Goal: Information Seeking & Learning: Check status

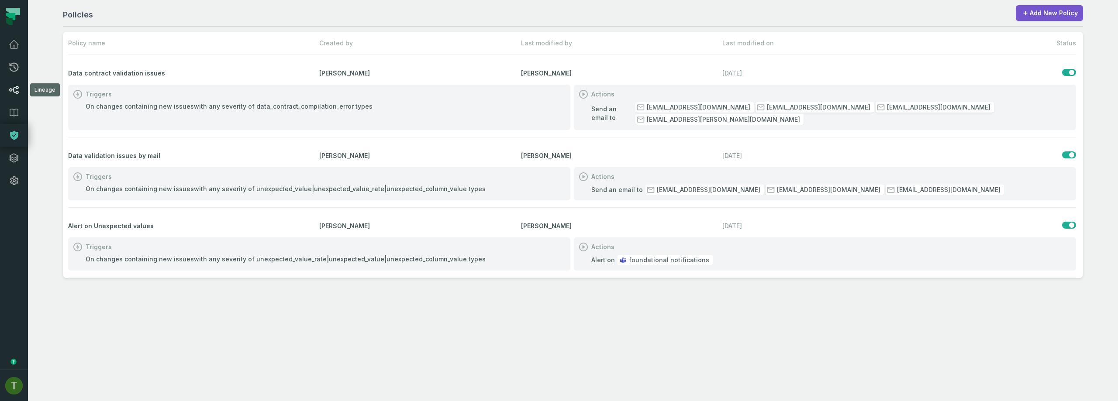
click at [14, 86] on icon at bounding box center [14, 90] width 10 height 10
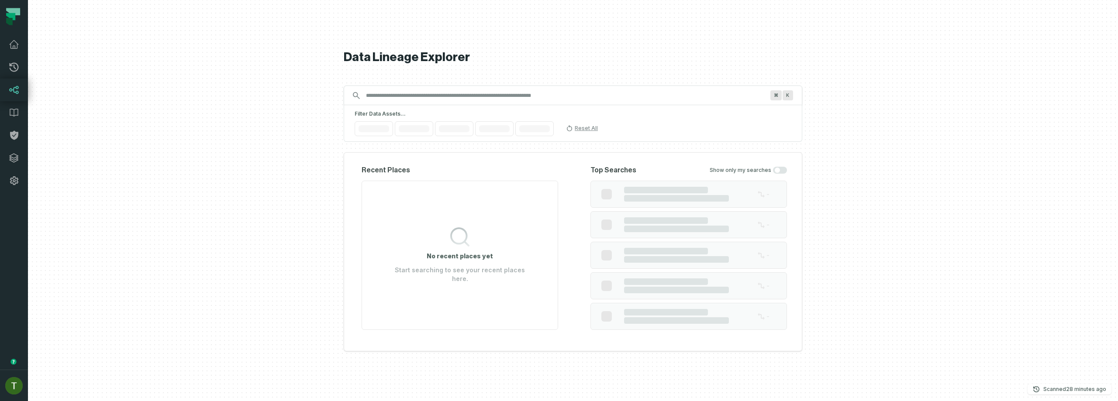
click at [15, 86] on icon at bounding box center [14, 90] width 10 height 10
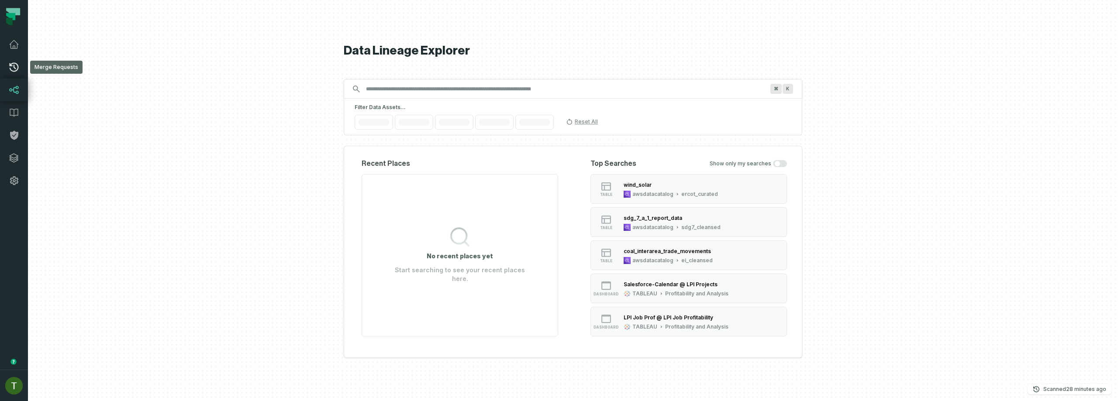
click at [12, 72] on icon at bounding box center [14, 67] width 10 height 10
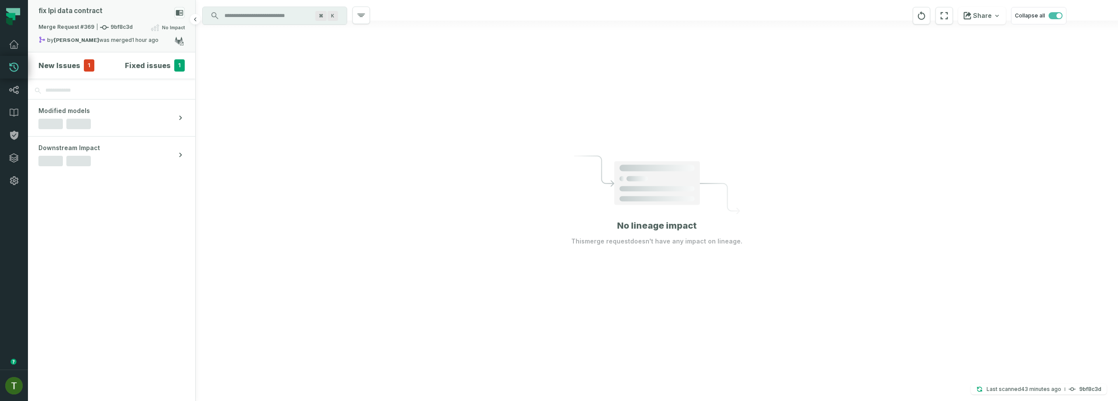
click at [132, 38] on relative-time "[DATE] 5:13:16 PM" at bounding box center [145, 40] width 27 height 7
click at [274, 70] on button "merged (217)" at bounding box center [258, 72] width 42 height 21
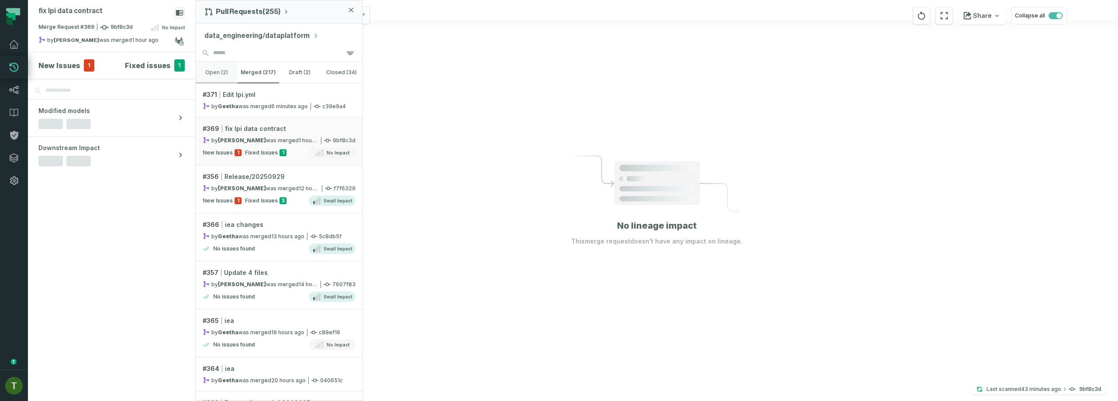
click at [223, 69] on button "open (2)" at bounding box center [217, 72] width 42 height 21
click at [251, 74] on button "merged (217)" at bounding box center [258, 72] width 42 height 21
click at [272, 138] on div "by [PERSON_NAME] was merged [DATE] 5:13:16 PM" at bounding box center [261, 140] width 116 height 7
click at [265, 128] on span "fix lpi data contract" at bounding box center [255, 128] width 61 height 9
click at [144, 68] on h4 "Fixed issues" at bounding box center [148, 65] width 46 height 10
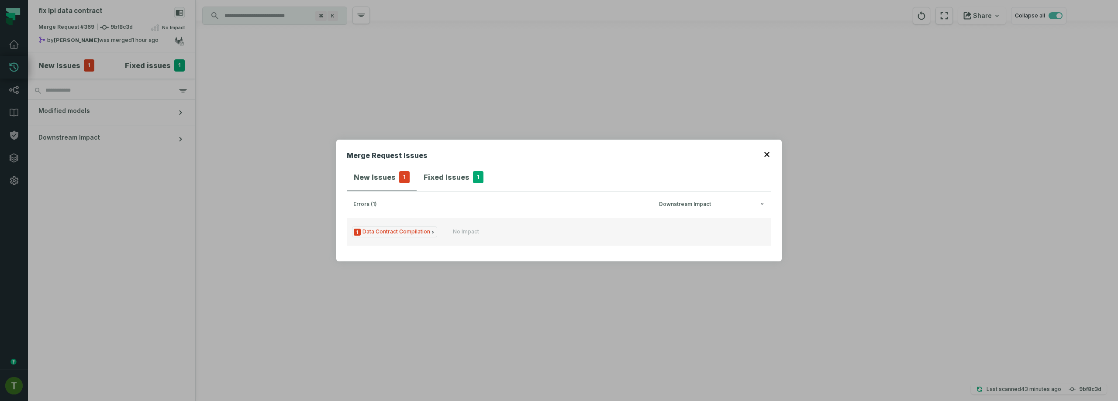
click at [445, 236] on button "1 Data Contract Compilation No Impact" at bounding box center [559, 232] width 424 height 28
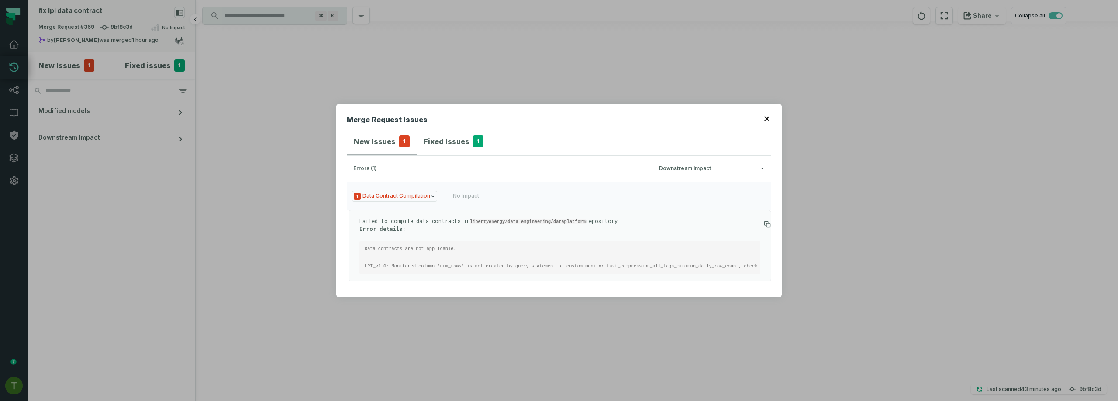
click at [50, 47] on div "Merge Request Issues New Issues 1 Fixed Issues 1 errors (1) Downstream Impact 1…" at bounding box center [559, 200] width 1118 height 401
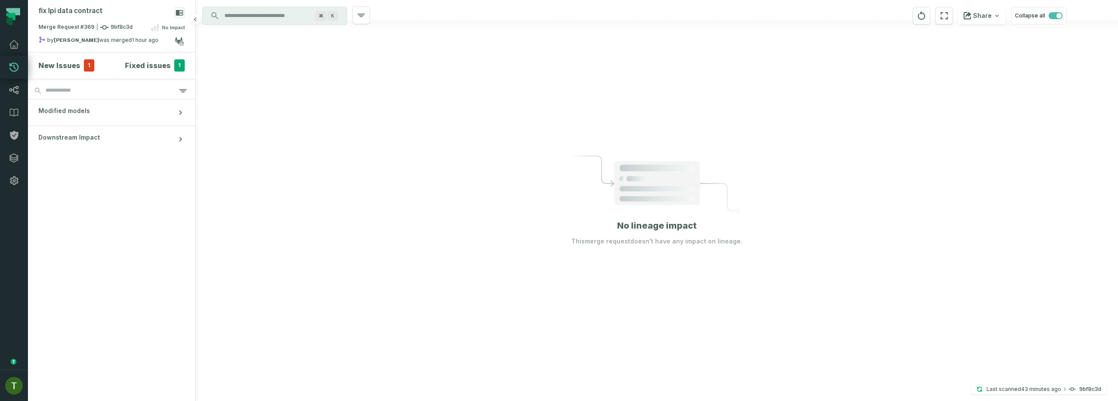
click at [55, 56] on section "New Issues 1 Fixed issues 1" at bounding box center [111, 65] width 167 height 26
click at [56, 62] on h4 "New Issues" at bounding box center [59, 65] width 42 height 10
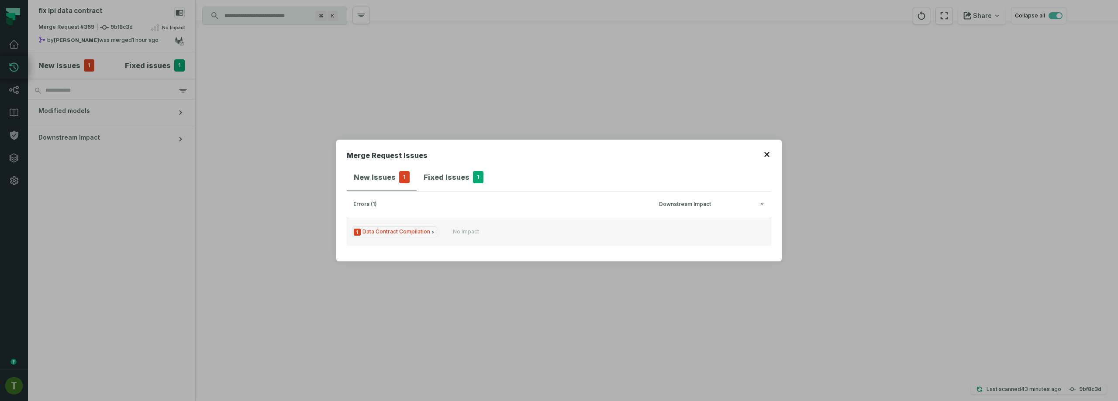
click at [450, 218] on button "1 Data Contract Compilation No Impact" at bounding box center [559, 232] width 424 height 28
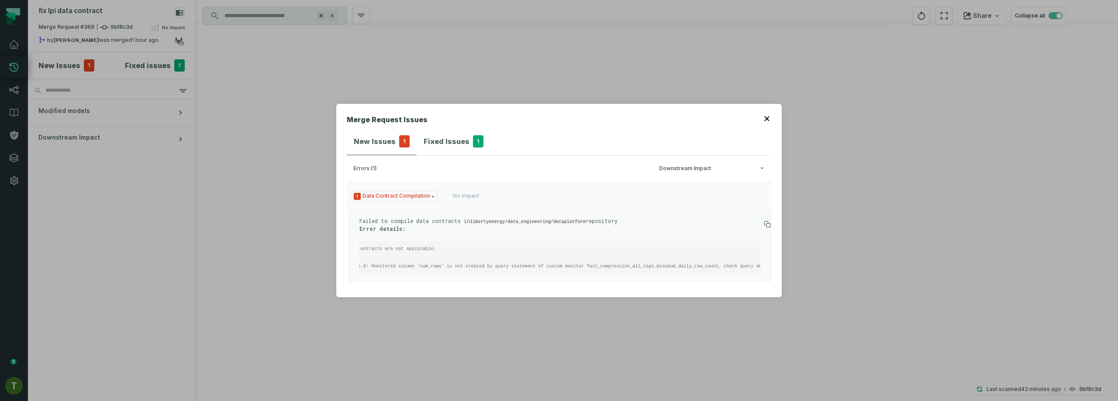
scroll to position [0, 50]
click at [341, 186] on div "Merge Request Issues New Issues 1 Fixed Issues 1 errors (1) Downstream Impact 1…" at bounding box center [558, 200] width 445 height 193
click at [140, 72] on div "Merge Request Issues New Issues 1 Fixed Issues 1 errors (1) Downstream Impact 1…" at bounding box center [559, 200] width 1118 height 401
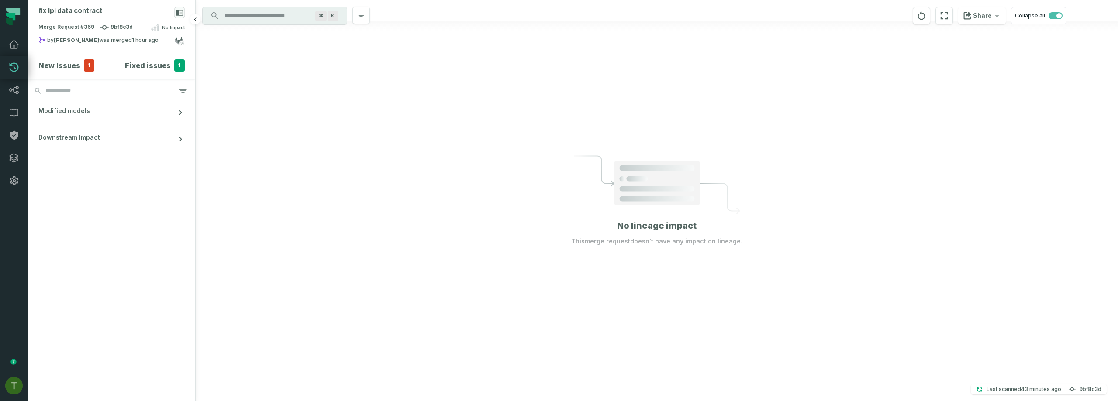
click at [139, 62] on h4 "Fixed issues" at bounding box center [148, 65] width 46 height 10
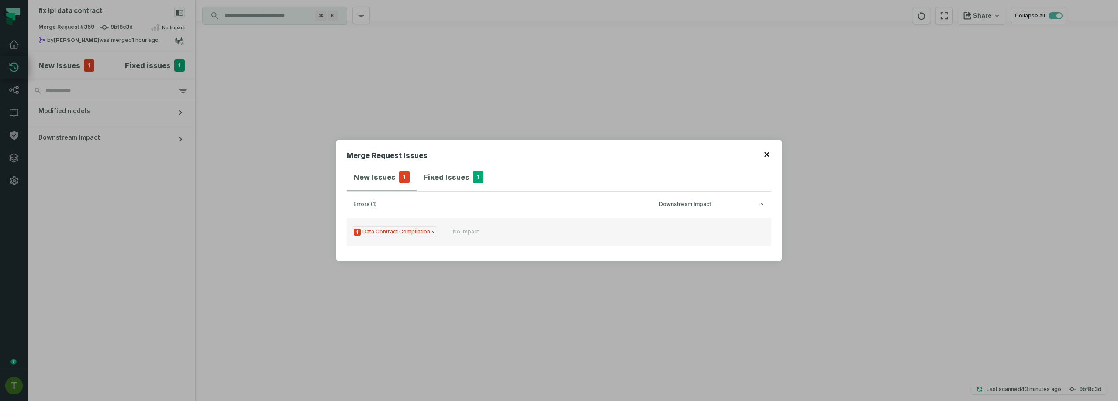
drag, startPoint x: 387, startPoint y: 213, endPoint x: 394, endPoint y: 225, distance: 14.1
click at [388, 214] on h3 "errors (1) Downstream Impact" at bounding box center [559, 205] width 424 height 26
click at [394, 225] on button "1 Data Contract Compilation No Impact" at bounding box center [559, 232] width 424 height 28
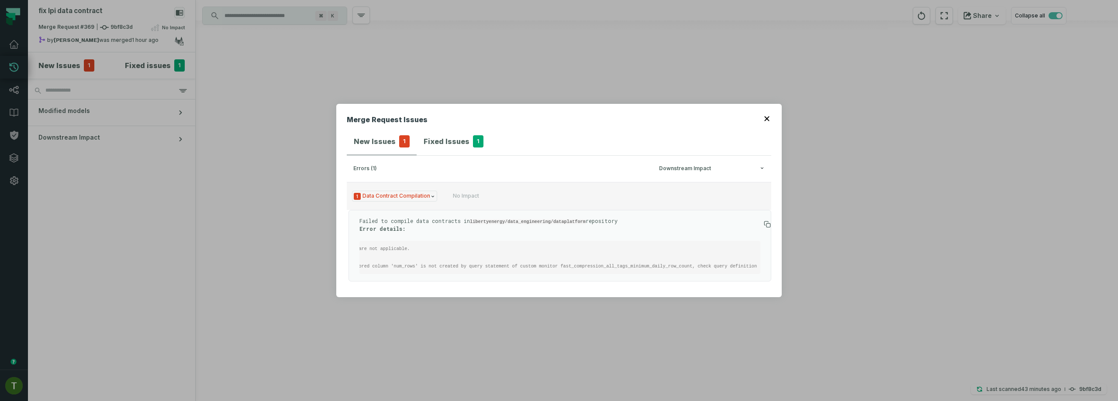
scroll to position [0, 47]
click at [265, 123] on div "Merge Request Issues New Issues 1 Fixed Issues 1 errors (1) Downstream Impact 1…" at bounding box center [559, 200] width 1118 height 401
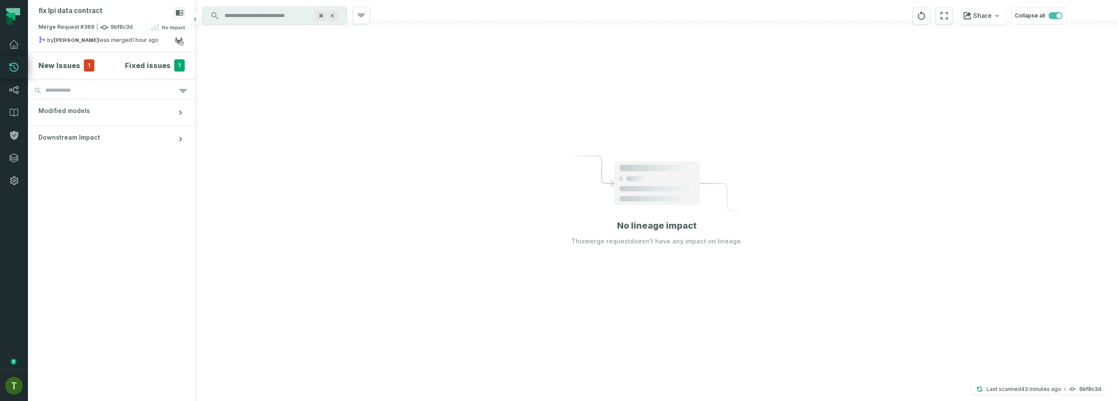
click at [138, 64] on h4 "Fixed issues" at bounding box center [148, 65] width 46 height 10
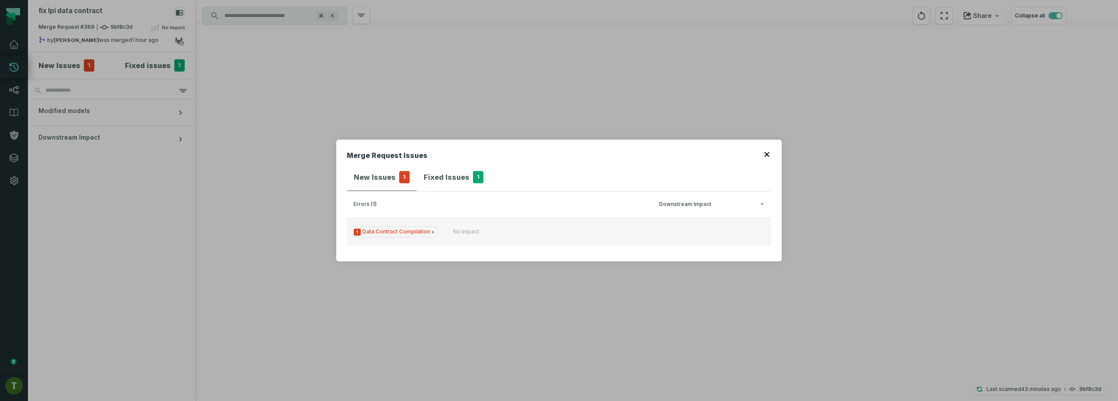
click at [407, 242] on button "1 Data Contract Compilation No Impact" at bounding box center [559, 232] width 424 height 28
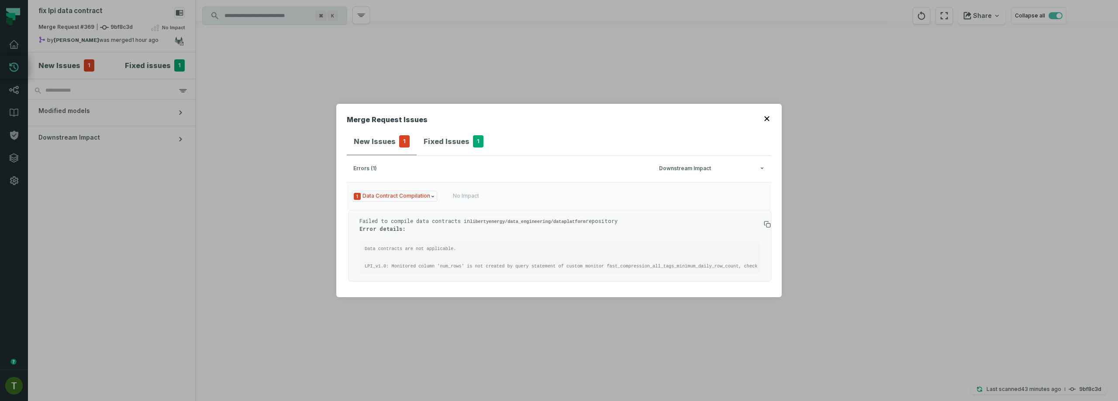
click at [237, 194] on div "Merge Request Issues New Issues 1 Fixed Issues 1 errors (1) Downstream Impact 1…" at bounding box center [559, 200] width 1118 height 401
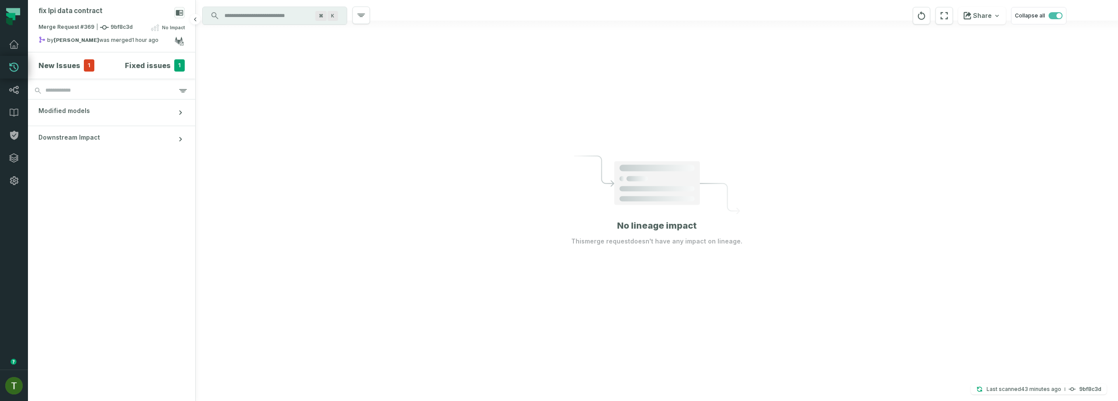
click at [73, 67] on h4 "New Issues" at bounding box center [59, 65] width 42 height 10
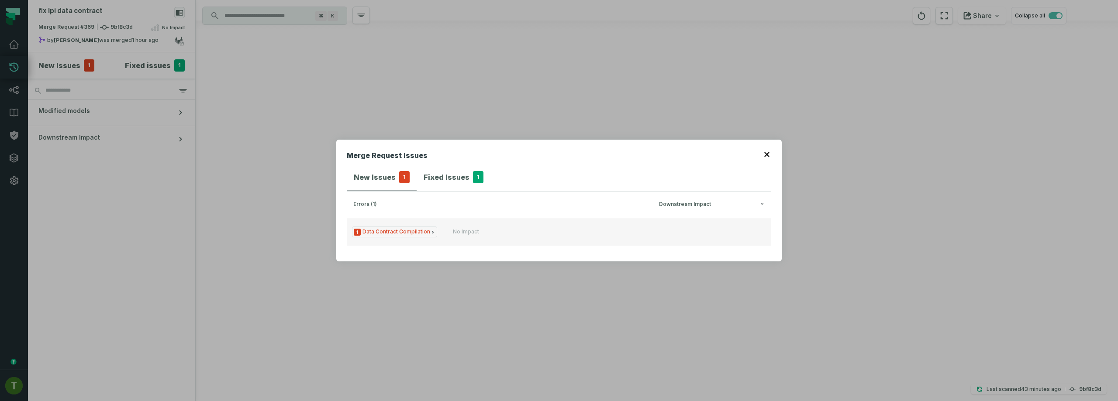
click at [462, 242] on button "1 Data Contract Compilation No Impact" at bounding box center [559, 232] width 424 height 28
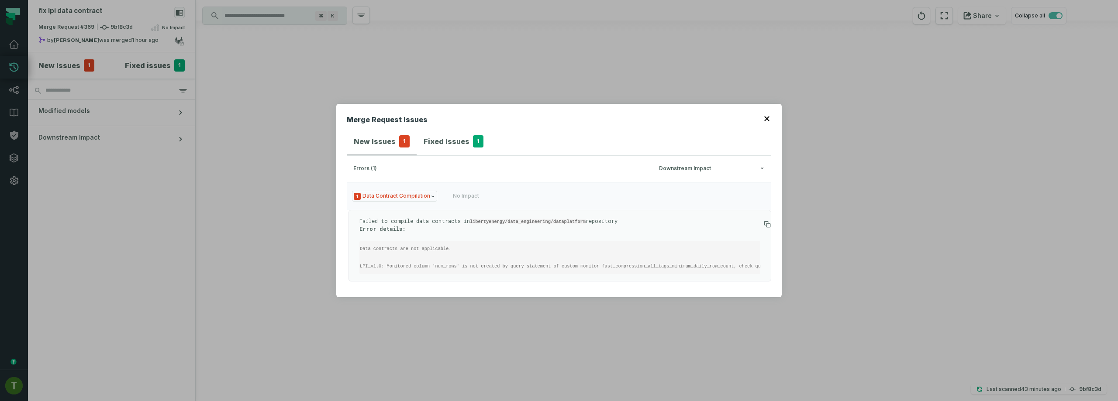
scroll to position [0, 0]
click at [317, 203] on div "Merge Request Issues New Issues 1 Fixed Issues 1 errors (1) Downstream Impact 1…" at bounding box center [559, 200] width 1118 height 401
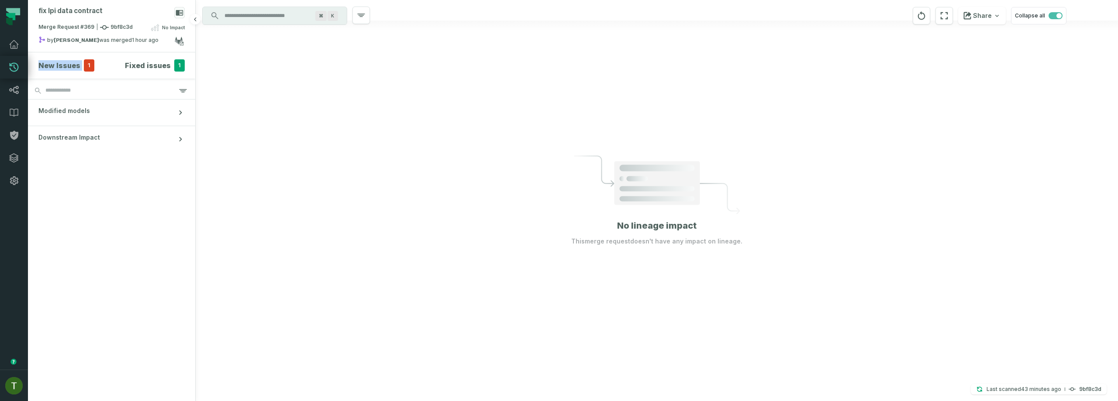
click at [79, 59] on section "New Issues 1 Fixed issues 1" at bounding box center [111, 65] width 167 height 26
click at [87, 65] on span "1" at bounding box center [89, 65] width 10 height 12
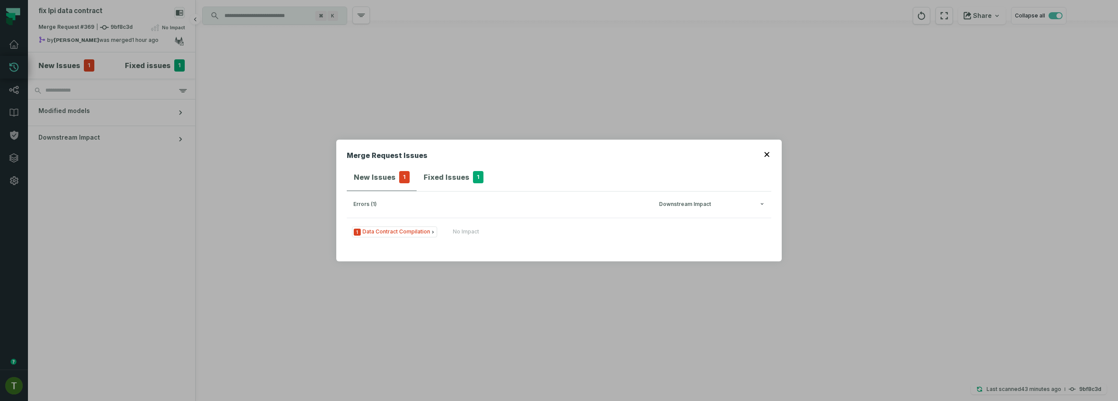
click at [136, 74] on div "Merge Request Issues New Issues 1 Fixed Issues 1 errors (1) Downstream Impact 1…" at bounding box center [559, 200] width 1118 height 401
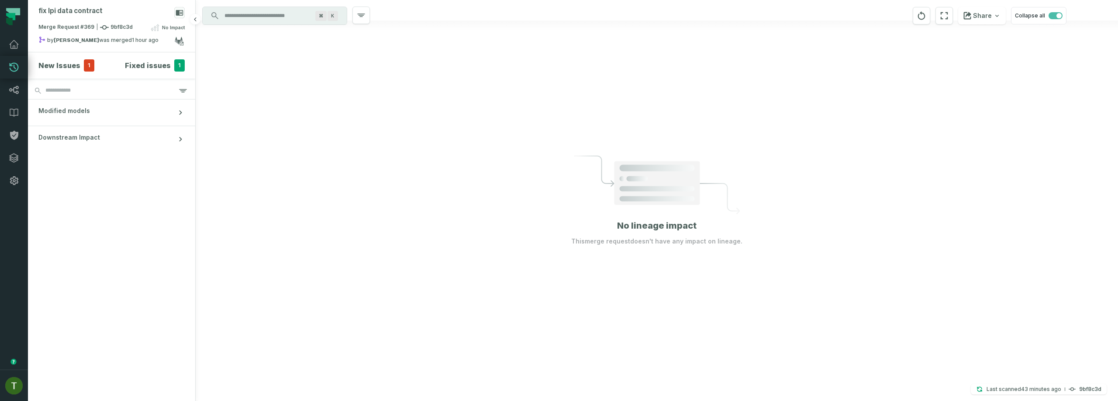
click at [147, 77] on section "New Issues 1 Fixed issues 1" at bounding box center [111, 65] width 167 height 26
click at [151, 75] on section "New Issues 1 Fixed issues 1" at bounding box center [111, 65] width 167 height 26
click at [153, 73] on section "New Issues 1 Fixed issues 1" at bounding box center [111, 65] width 167 height 26
click at [153, 72] on section "New Issues 1 Fixed issues 1" at bounding box center [111, 65] width 167 height 26
click at [153, 68] on h4 "Fixed issues" at bounding box center [148, 65] width 46 height 10
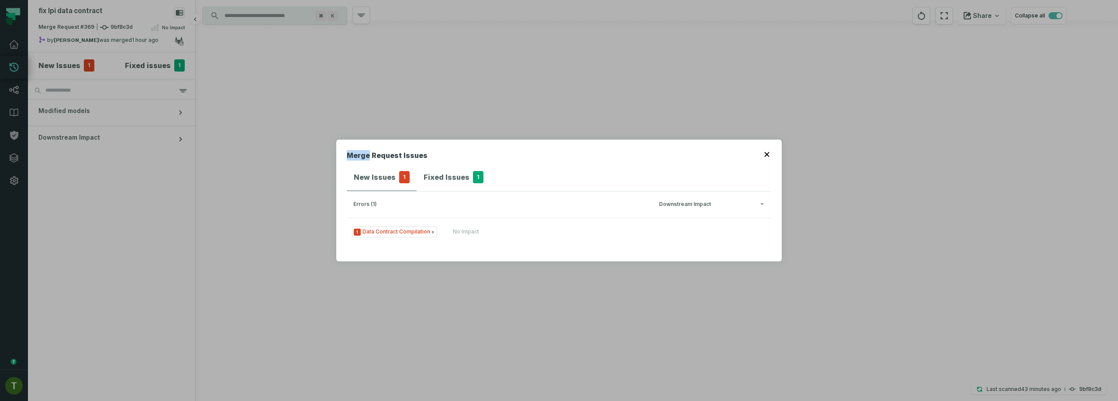
drag, startPoint x: 153, startPoint y: 68, endPoint x: 132, endPoint y: 60, distance: 22.9
click at [153, 69] on div "Merge Request Issues New Issues 1 Fixed Issues 1 errors (1) Downstream Impact 1…" at bounding box center [559, 200] width 1118 height 401
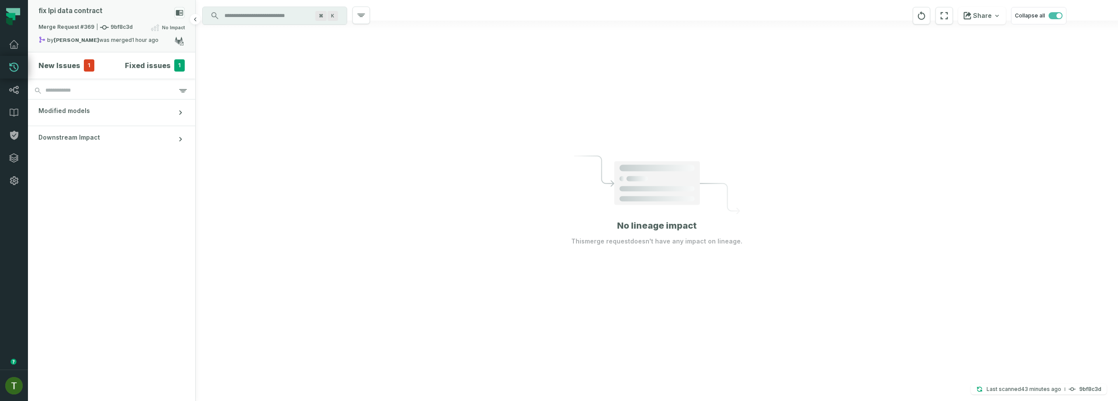
click at [122, 43] on div "by [PERSON_NAME] was merged [DATE] 5:13:16 PM" at bounding box center [106, 41] width 136 height 10
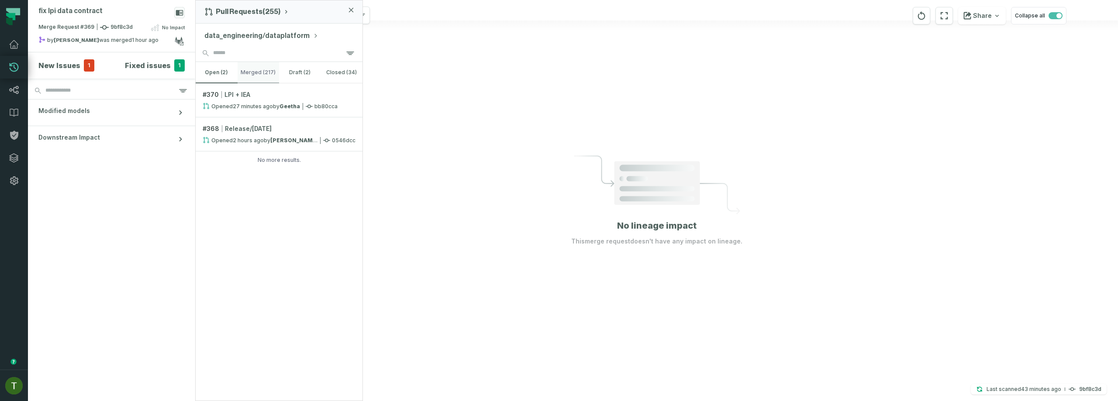
click at [276, 68] on button "merged (217)" at bounding box center [258, 72] width 42 height 21
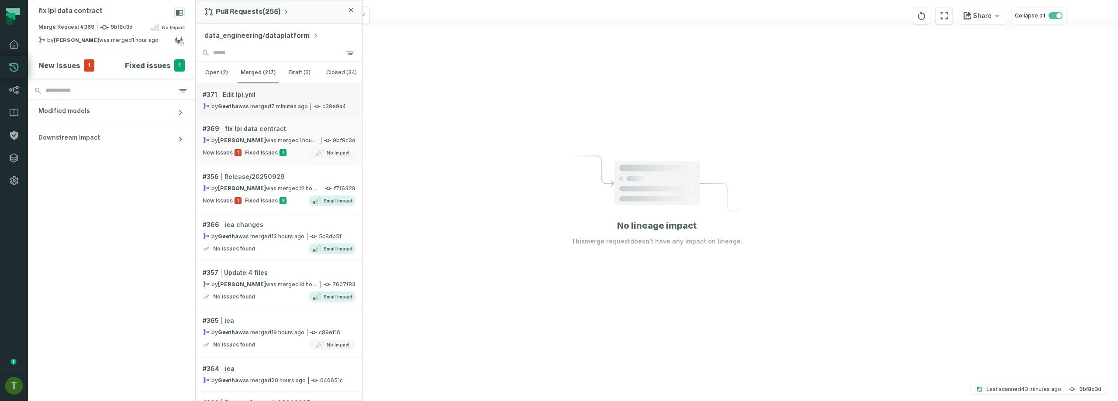
click at [268, 106] on div "by Geetha was merged [DATE] 6:23:39 PM" at bounding box center [255, 106] width 105 height 7
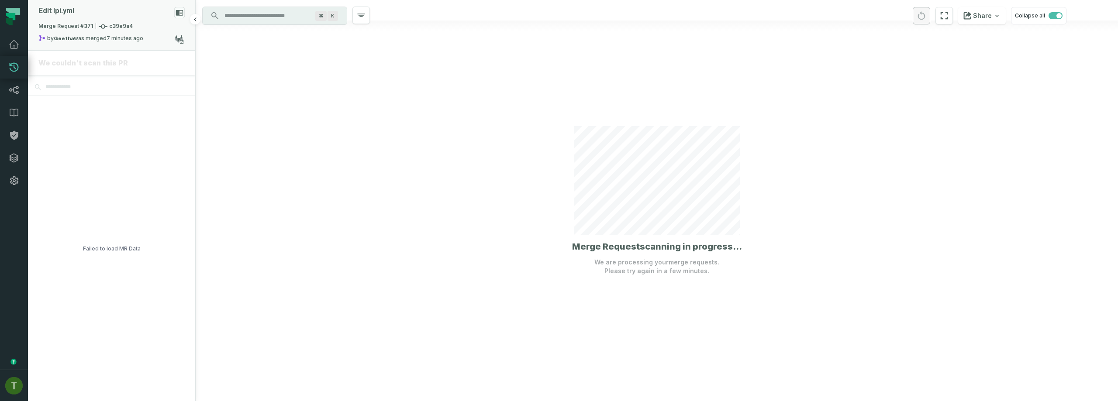
click at [142, 45] on div "by Geetha was merged [DATE] 6:23:39 PM" at bounding box center [106, 39] width 136 height 10
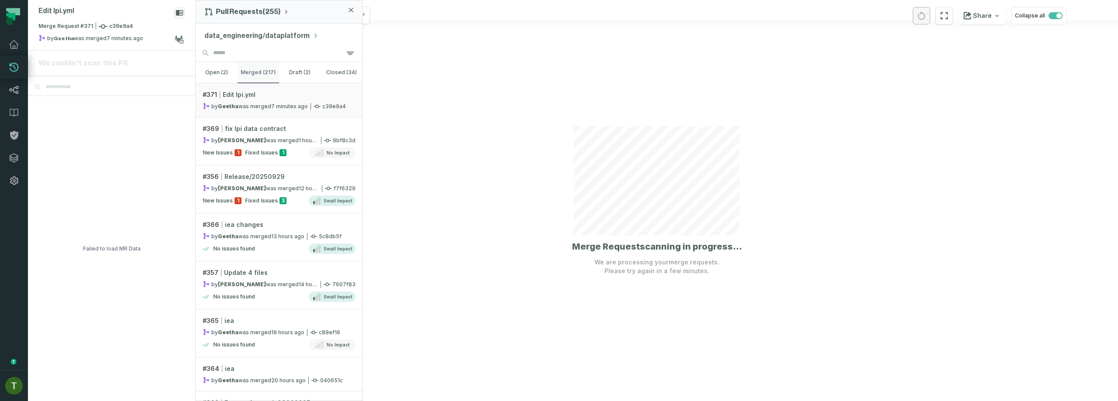
click at [252, 68] on button "merged (217)" at bounding box center [258, 72] width 42 height 21
click at [237, 72] on button "merged (217)" at bounding box center [258, 72] width 42 height 21
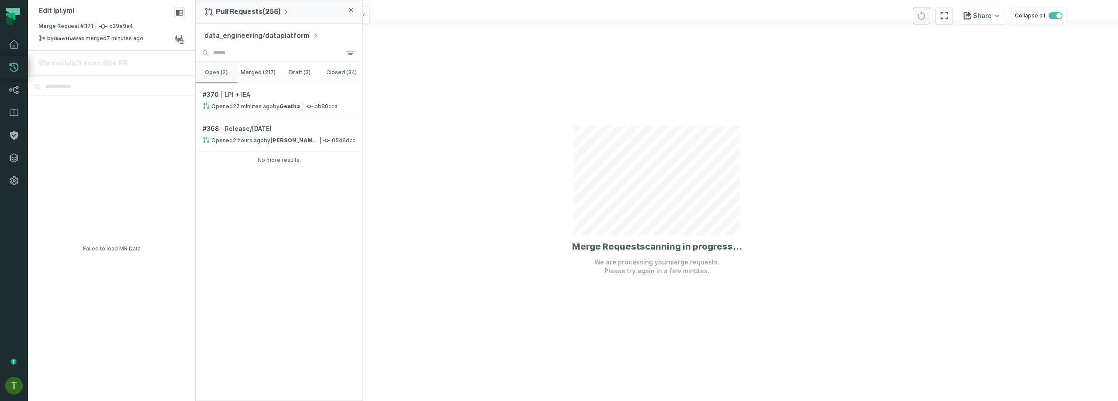
click at [230, 69] on button "open (2)" at bounding box center [217, 72] width 42 height 21
click at [249, 123] on link "# 368 Release/[DATE] Opened [DATE] 4:18:12 PM by [PERSON_NAME] 0546dcc" at bounding box center [279, 134] width 167 height 34
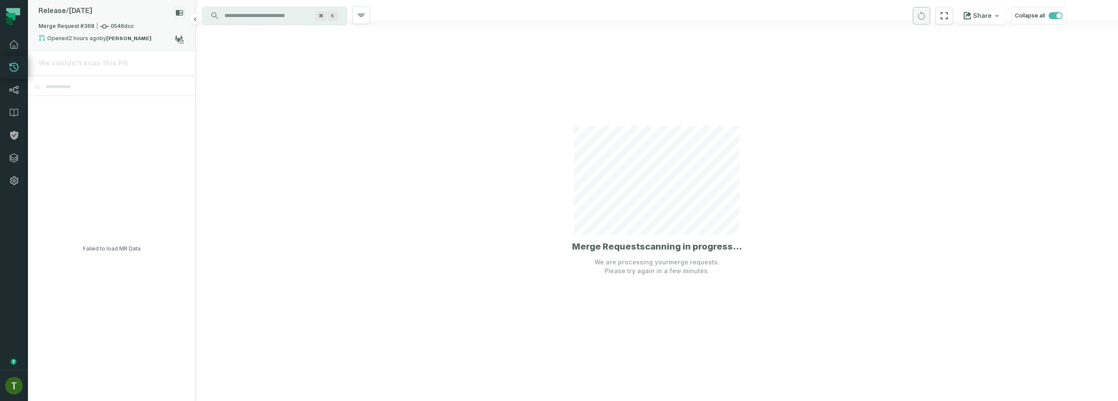
click at [133, 24] on div "Merge Request #368 0546dcc" at bounding box center [111, 28] width 146 height 12
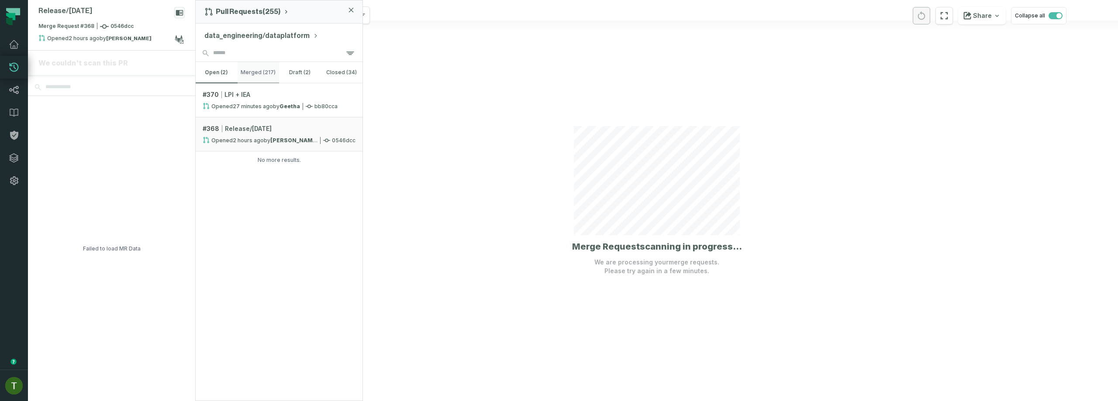
click at [273, 76] on button "merged (217)" at bounding box center [258, 72] width 42 height 21
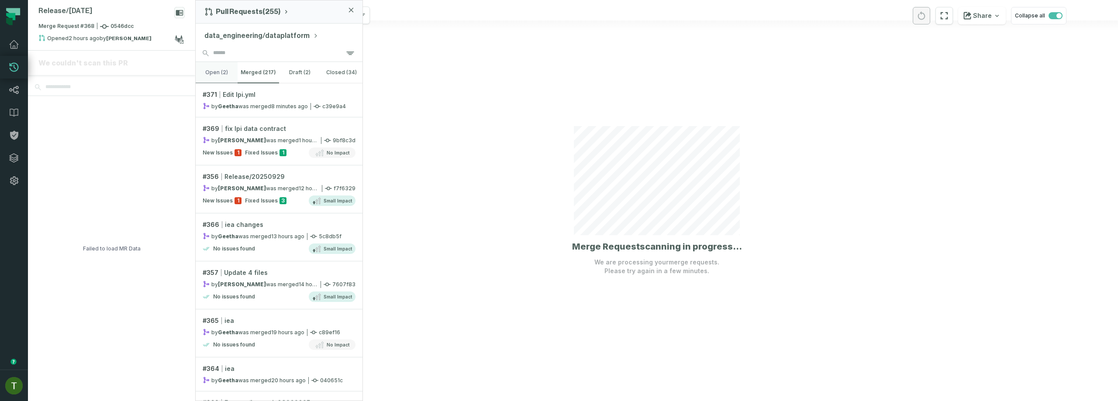
click at [206, 67] on button "open (2)" at bounding box center [217, 72] width 42 height 21
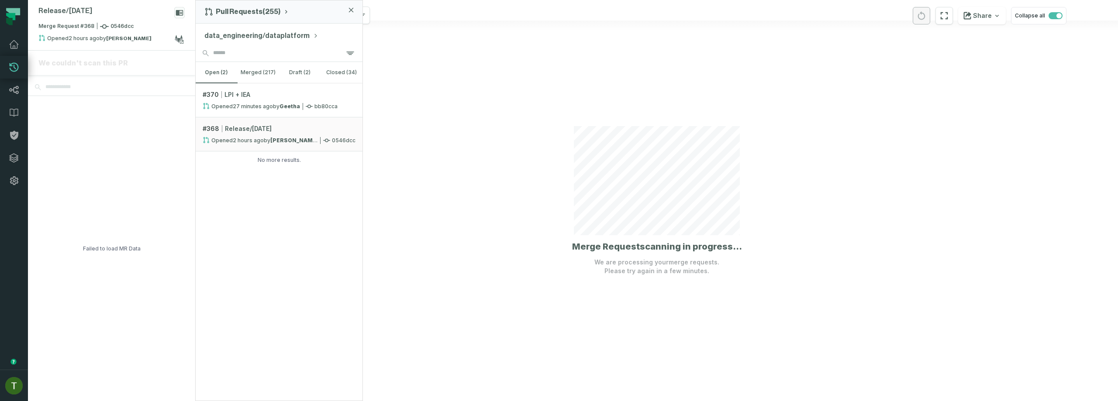
click at [411, 104] on div at bounding box center [657, 200] width 922 height 401
click at [384, 106] on div at bounding box center [657, 200] width 922 height 401
click at [362, 102] on div "Pull Requests (255) data_engineering/dataplatform open (2) merged (217) draft (…" at bounding box center [279, 200] width 168 height 401
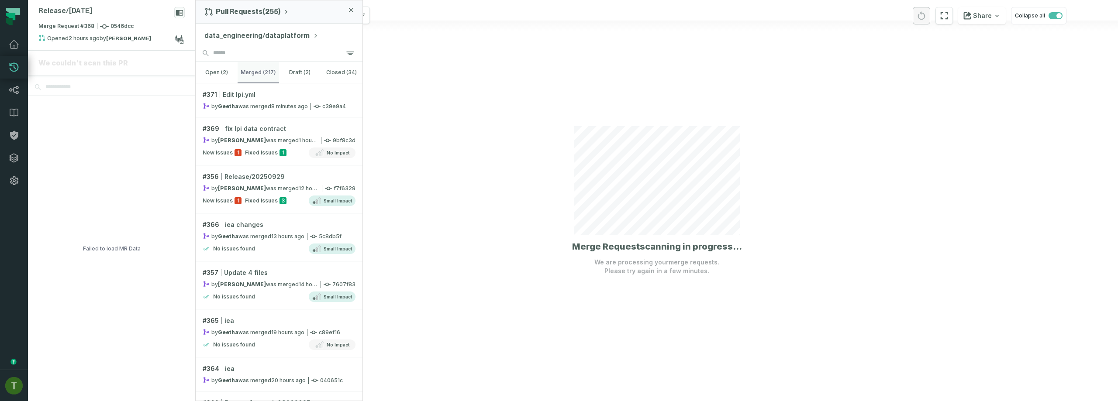
click at [259, 72] on button "merged (217)" at bounding box center [258, 72] width 42 height 21
click at [298, 226] on div "# 366 iea changes" at bounding box center [279, 224] width 153 height 9
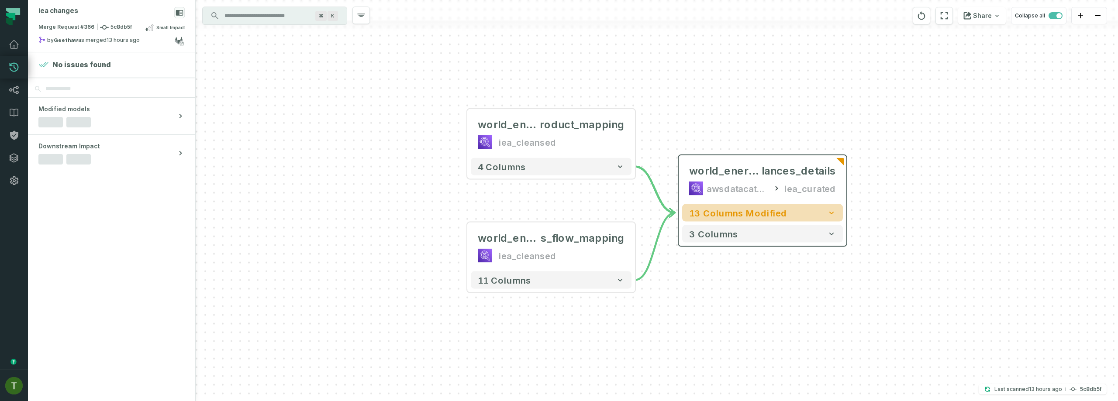
click at [723, 216] on span "13 columns modified" at bounding box center [738, 213] width 98 height 10
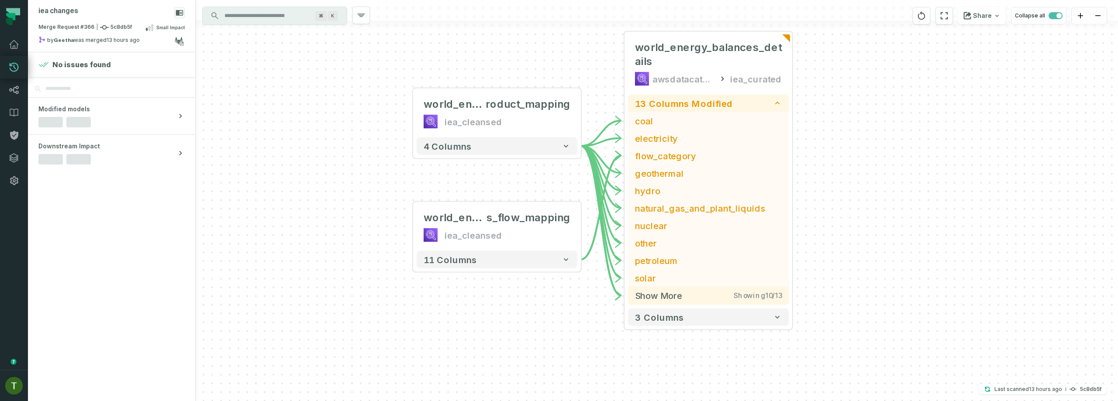
drag, startPoint x: 620, startPoint y: 287, endPoint x: 566, endPoint y: 164, distance: 134.9
click at [566, 164] on div "world_energy_balance s_flow_mapping iea_cleansed - 11 columns + world_energy_ba…" at bounding box center [657, 200] width 922 height 401
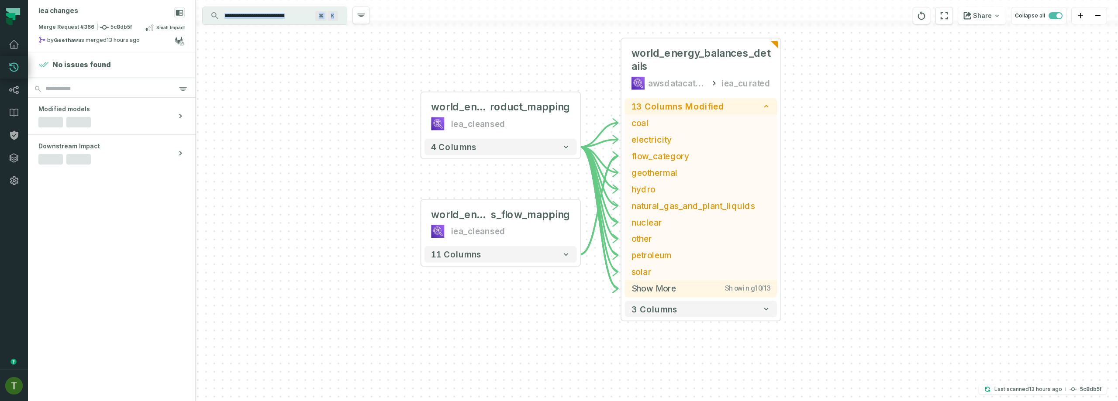
drag, startPoint x: 544, startPoint y: 47, endPoint x: 531, endPoint y: 90, distance: 45.6
click at [531, 90] on div "world_energy_balance s_flow_mapping iea_cleansed - 11 columns + world_energy_ba…" at bounding box center [657, 200] width 922 height 401
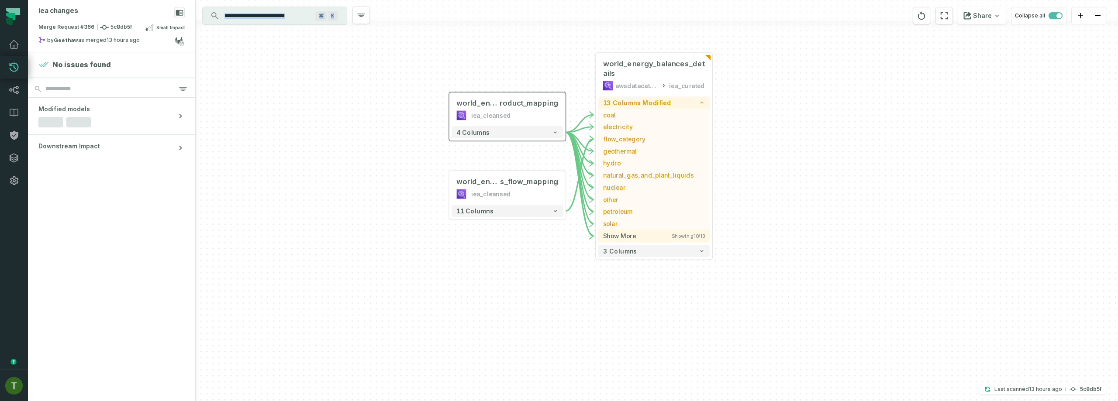
click at [534, 124] on div "4 columns" at bounding box center [507, 132] width 116 height 17
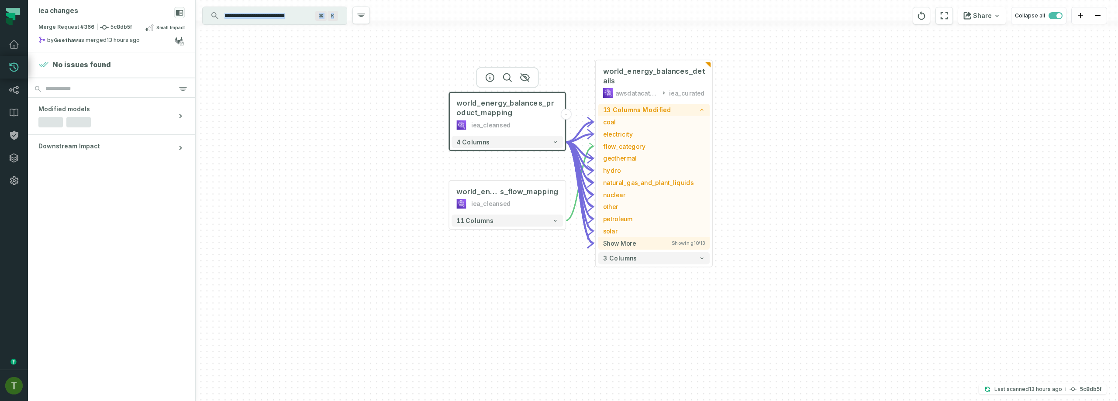
click at [533, 130] on div "iea_cleansed" at bounding box center [507, 125] width 102 height 10
click at [533, 134] on div "4 columns" at bounding box center [507, 142] width 116 height 17
click at [533, 150] on div "4 columns" at bounding box center [507, 142] width 116 height 17
click at [533, 145] on button "4 columns" at bounding box center [506, 142] width 111 height 12
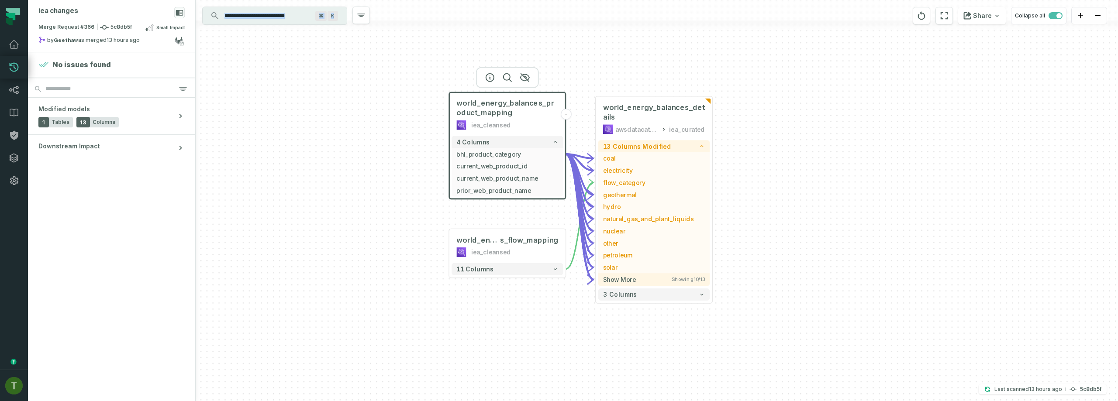
click at [494, 86] on div at bounding box center [507, 77] width 63 height 21
click at [653, 124] on div "awsdatacatalog" at bounding box center [637, 129] width 43 height 10
click at [649, 120] on span "world_energy_balances_details" at bounding box center [654, 112] width 102 height 19
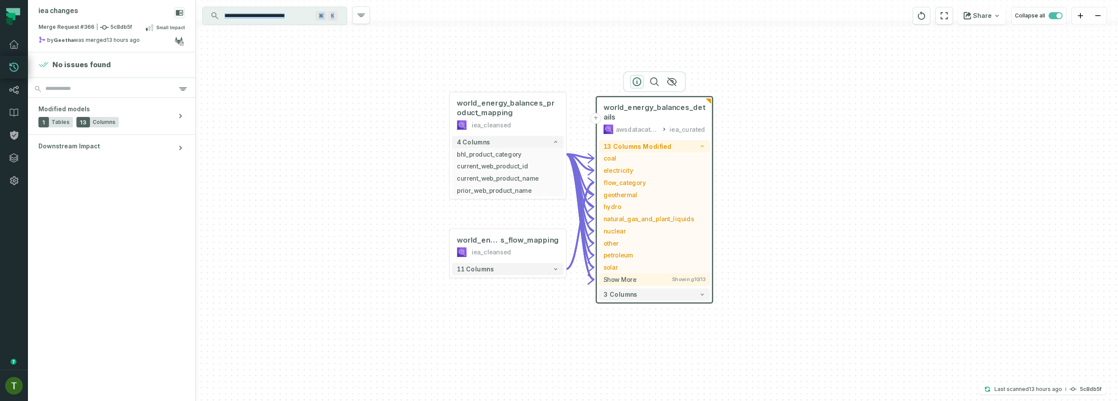
click at [632, 83] on icon "button" at bounding box center [636, 81] width 10 height 10
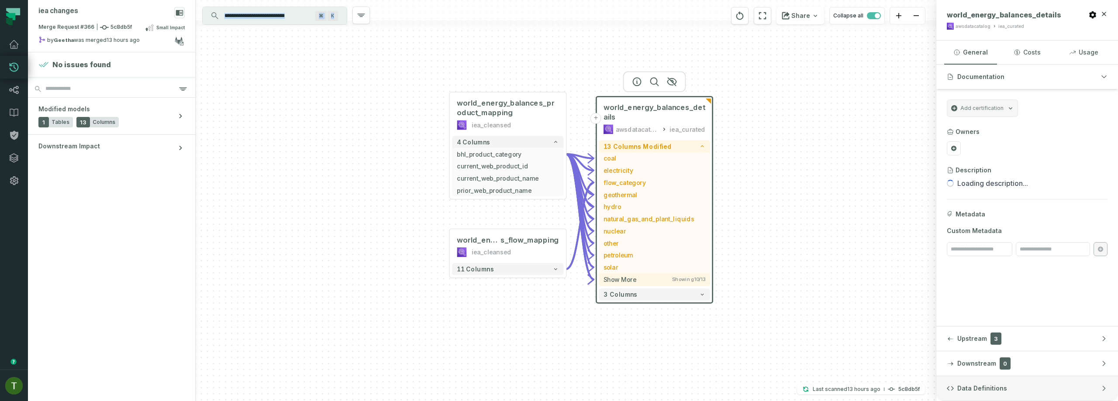
click at [970, 384] on span "Data Definitions" at bounding box center [982, 388] width 50 height 9
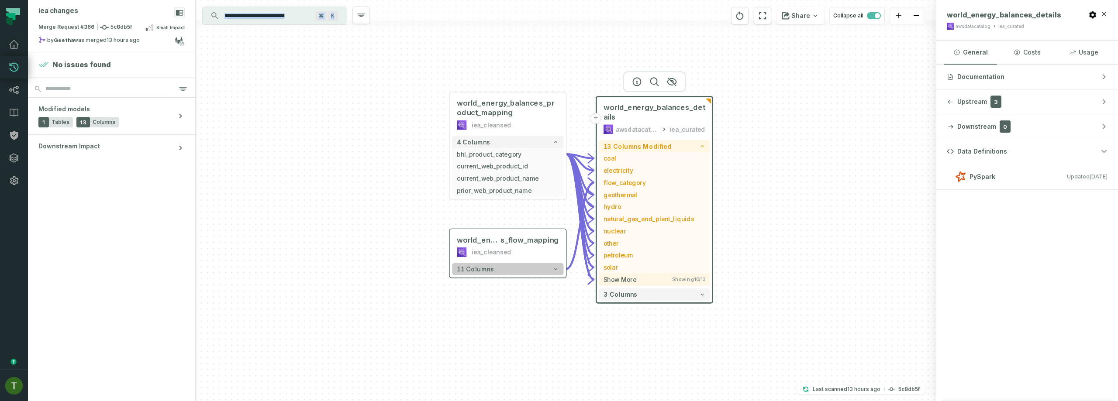
click at [544, 268] on button "11 columns" at bounding box center [507, 269] width 111 height 12
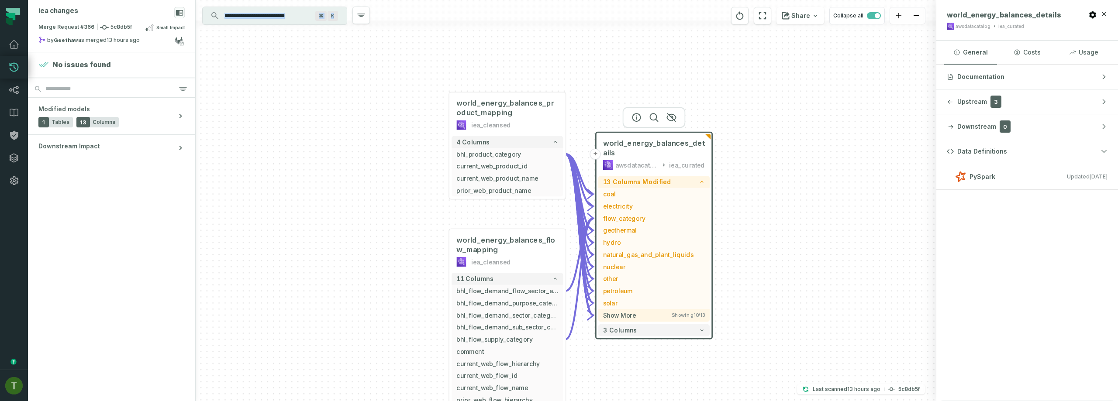
click at [609, 366] on div "world_energy_balances_flow_mapping iea_cleansed - 11 columns bhl_flow_demand_fl…" at bounding box center [566, 200] width 740 height 401
click at [603, 337] on div "13 columns modified + coal + electricity - flow_category + geothermal + hydro +…" at bounding box center [653, 256] width 116 height 165
click at [514, 205] on div at bounding box center [507, 214] width 63 height 21
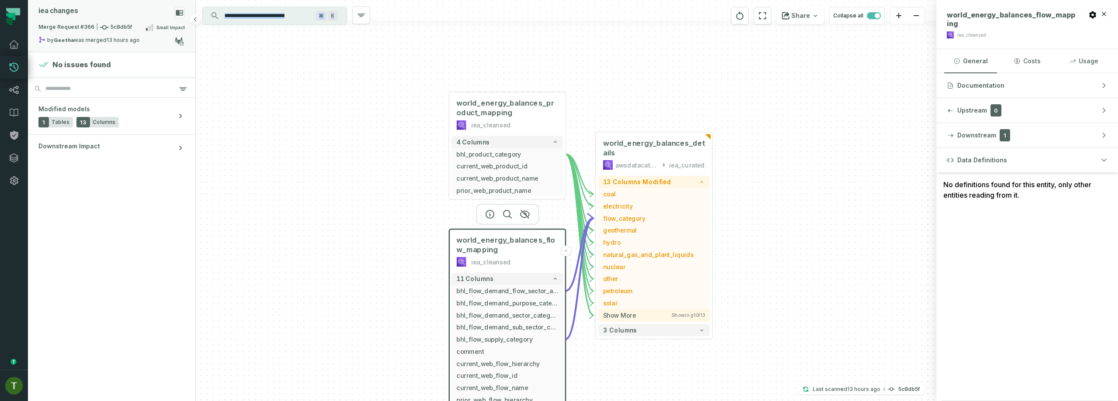
click at [74, 25] on span "Merge Request #366 5c8db5f" at bounding box center [84, 27] width 93 height 9
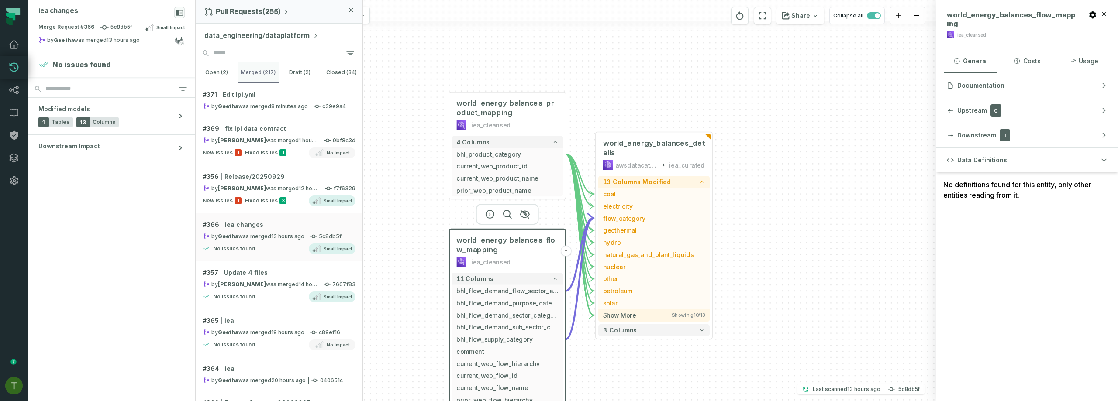
click at [244, 81] on button "merged (217)" at bounding box center [258, 72] width 42 height 21
click at [247, 292] on div "No issues found Small Impact" at bounding box center [279, 297] width 153 height 10
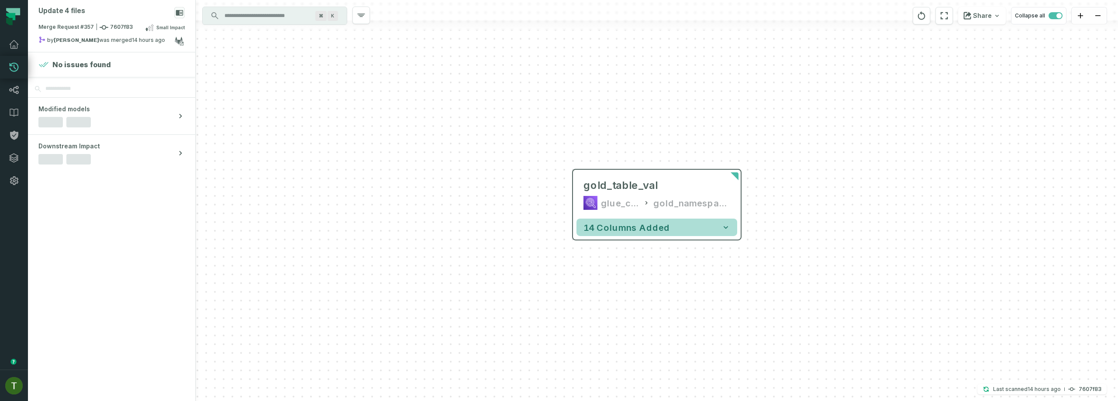
click at [628, 230] on span "14 columns added" at bounding box center [626, 227] width 86 height 10
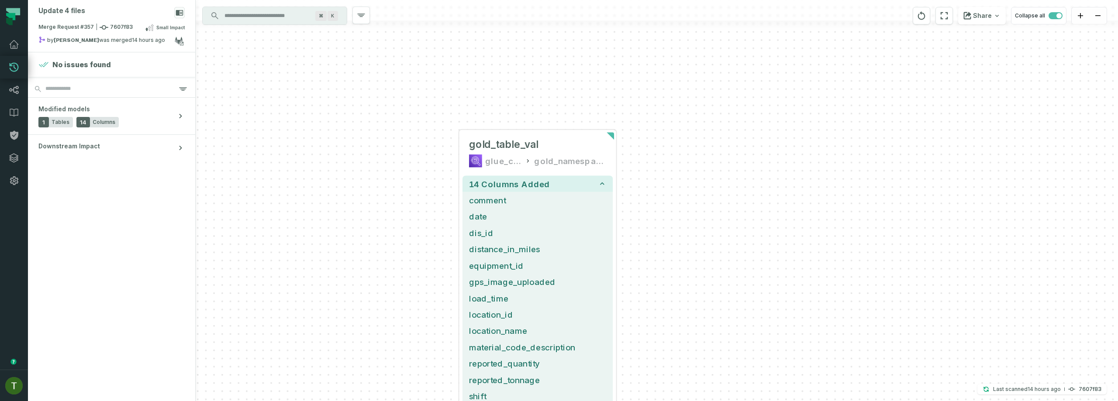
drag, startPoint x: 480, startPoint y: 187, endPoint x: 353, endPoint y: 150, distance: 131.9
click at [353, 150] on div "gold_table_val glue_catalog gold_namespace_val 14 columns added comment date di…" at bounding box center [657, 200] width 922 height 401
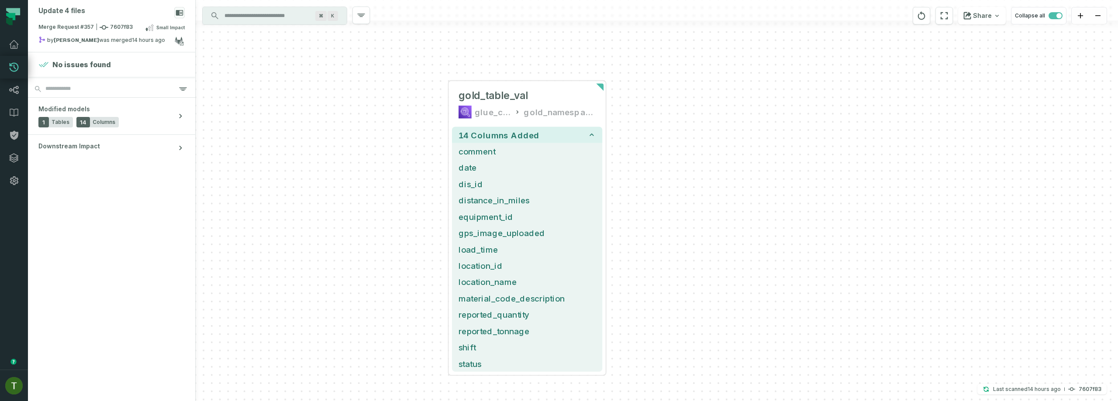
drag, startPoint x: 308, startPoint y: 40, endPoint x: 361, endPoint y: 63, distance: 57.7
click at [271, 0] on html "Merge Requests Dashboard Lineage Data Catalog Policies Integrations Settings [P…" at bounding box center [559, 200] width 1118 height 401
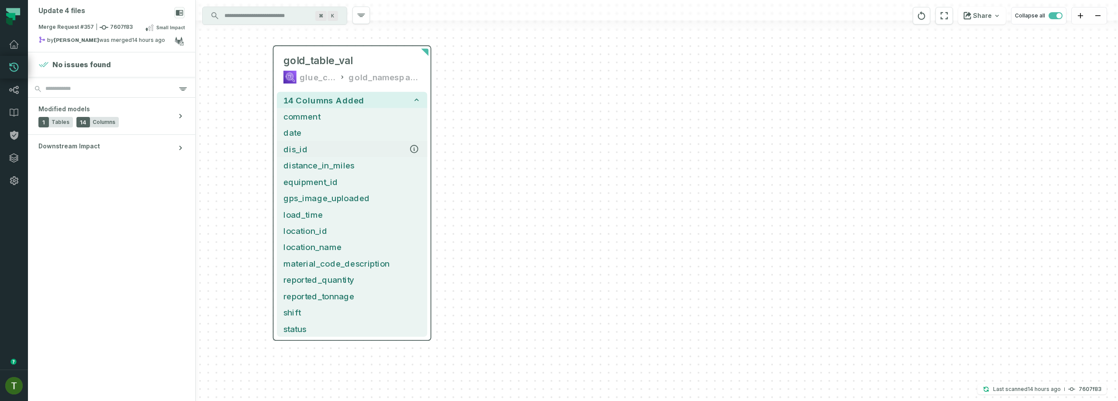
drag, startPoint x: 463, startPoint y: 164, endPoint x: 322, endPoint y: 147, distance: 141.6
click at [322, 147] on span "dis_id" at bounding box center [351, 149] width 137 height 12
click at [148, 33] on div "Merge Request #357 7607f83 Small Impact" at bounding box center [111, 29] width 146 height 14
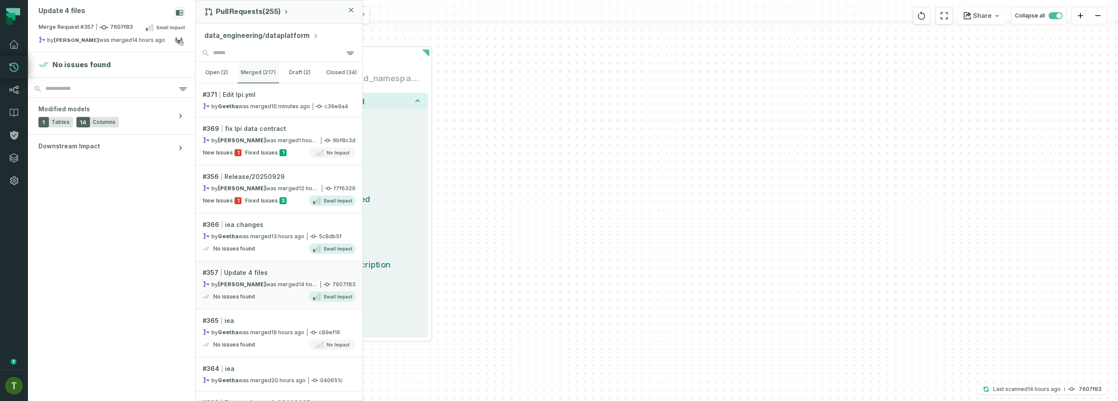
click at [260, 62] on button "merged (217)" at bounding box center [258, 72] width 42 height 21
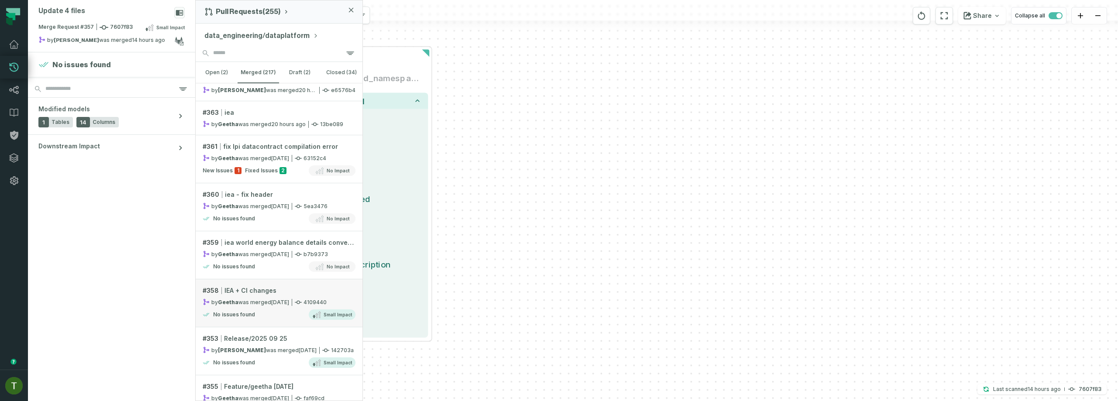
scroll to position [369, 0]
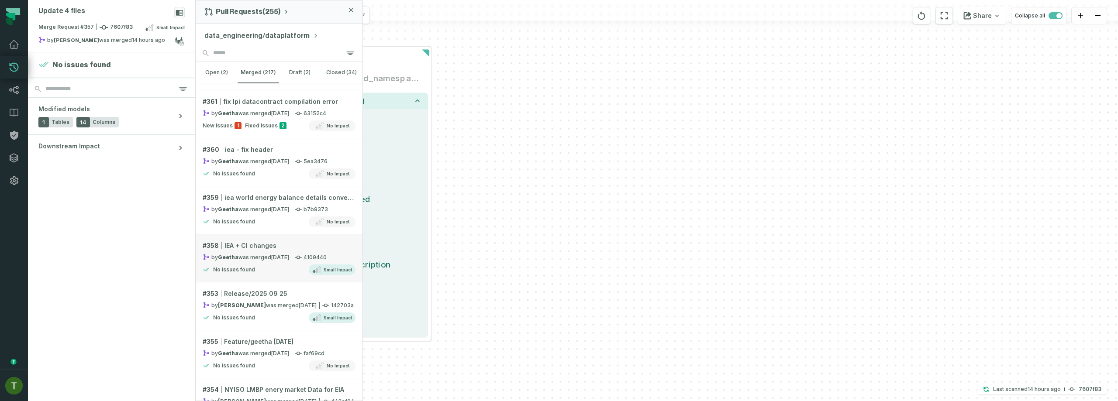
click at [294, 264] on link "# 358 IEA + CI changes by [PERSON_NAME] was merged [DATE] 5:24:48 PM 4109440 No…" at bounding box center [279, 258] width 167 height 48
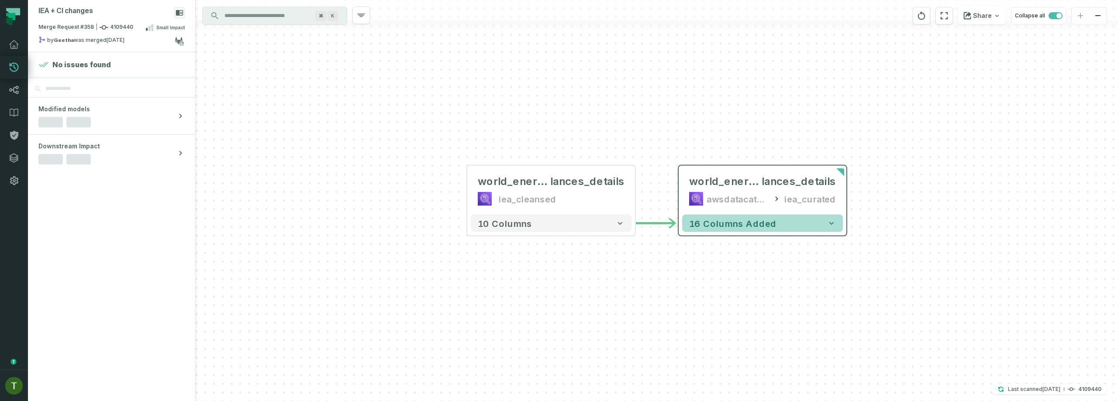
click at [750, 226] on span "16 columns added" at bounding box center [732, 223] width 87 height 10
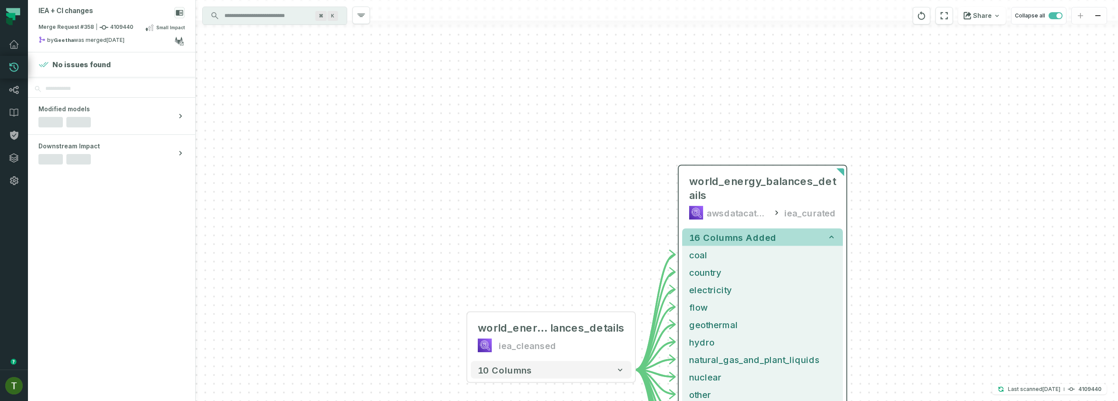
click at [743, 234] on span "16 columns added" at bounding box center [732, 237] width 87 height 10
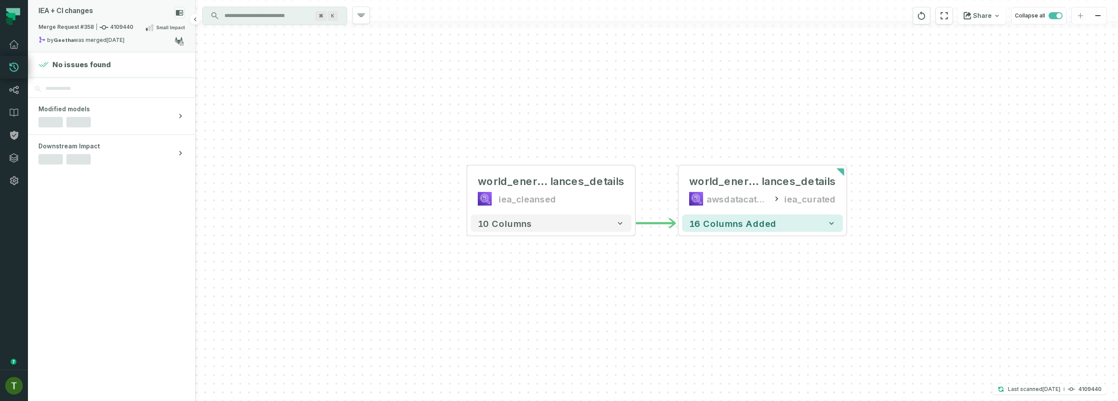
click at [133, 19] on div "IEA + CI changes" at bounding box center [111, 14] width 146 height 15
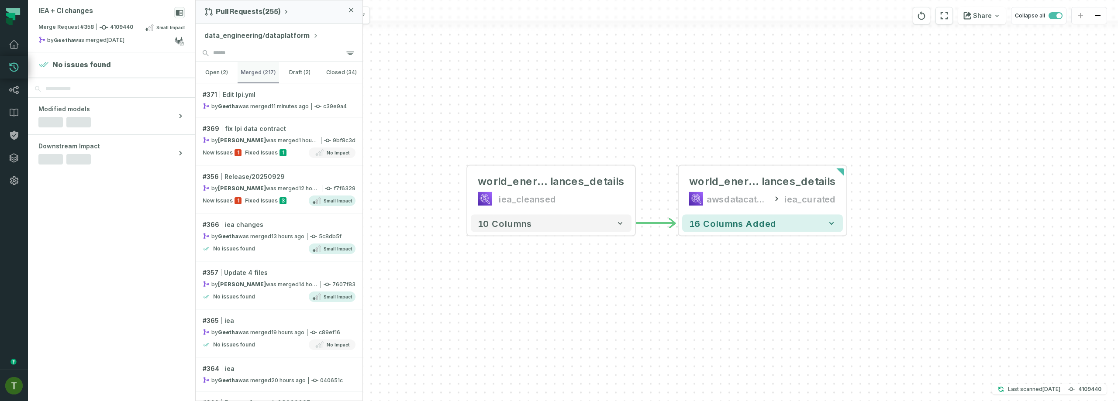
click at [269, 80] on button "merged (217)" at bounding box center [258, 72] width 42 height 21
click at [276, 89] on link "# 371 Edit lpi.yml by Geetha was merged [DATE] 6:23:39 PM c39e9a4" at bounding box center [279, 100] width 167 height 34
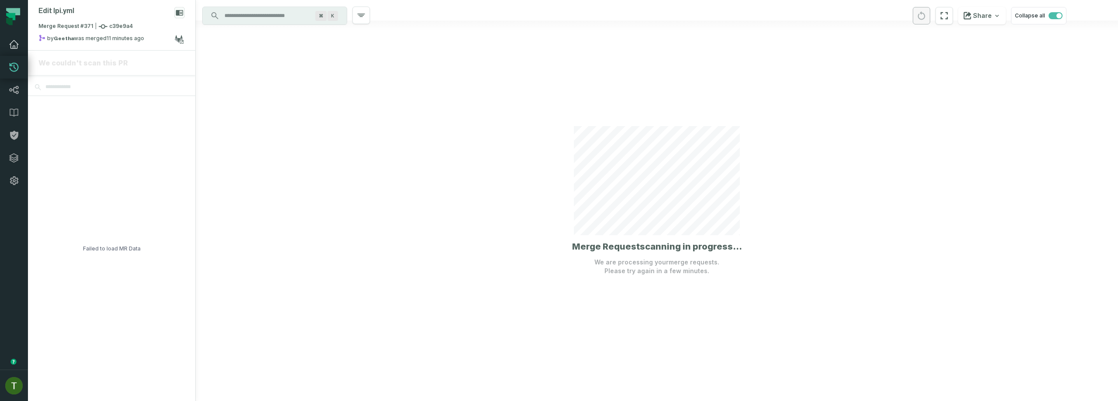
click at [13, 39] on icon at bounding box center [14, 44] width 10 height 10
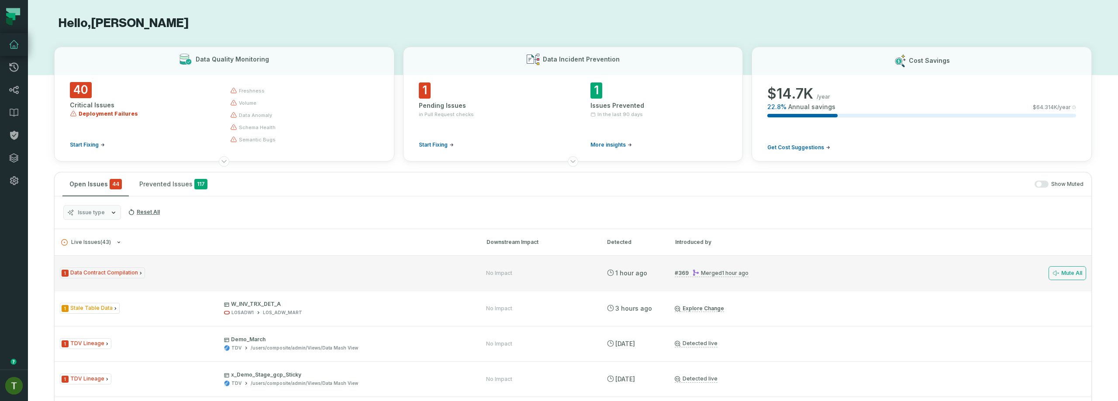
click at [109, 270] on span "1 Data Contract Compilation" at bounding box center [102, 273] width 85 height 11
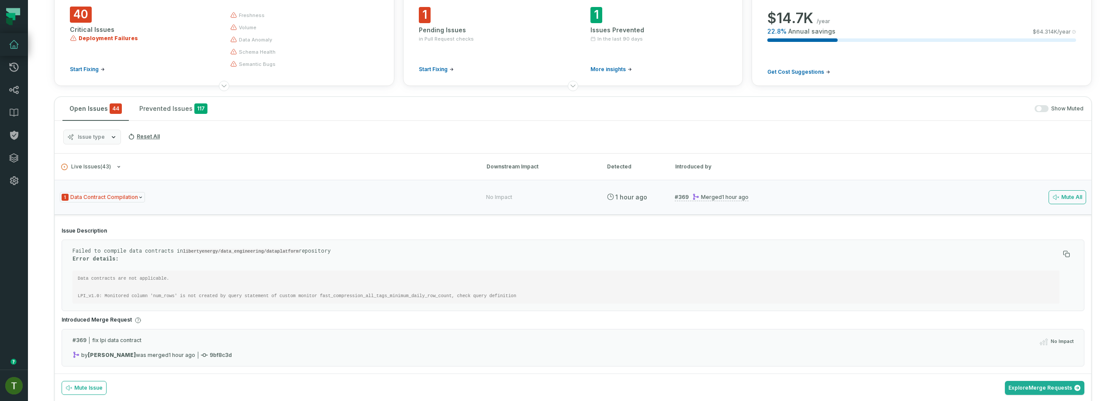
scroll to position [141, 0]
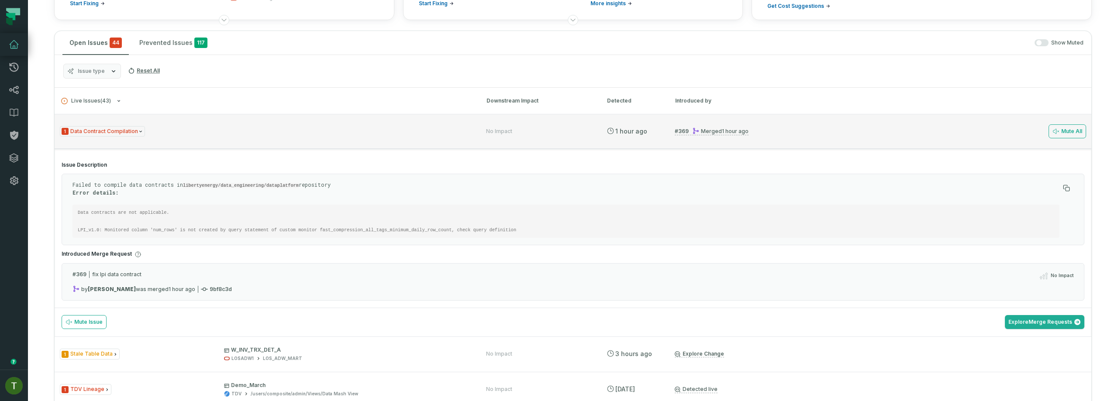
click at [258, 135] on div "1 Data Contract Compilation" at bounding box center [265, 131] width 410 height 11
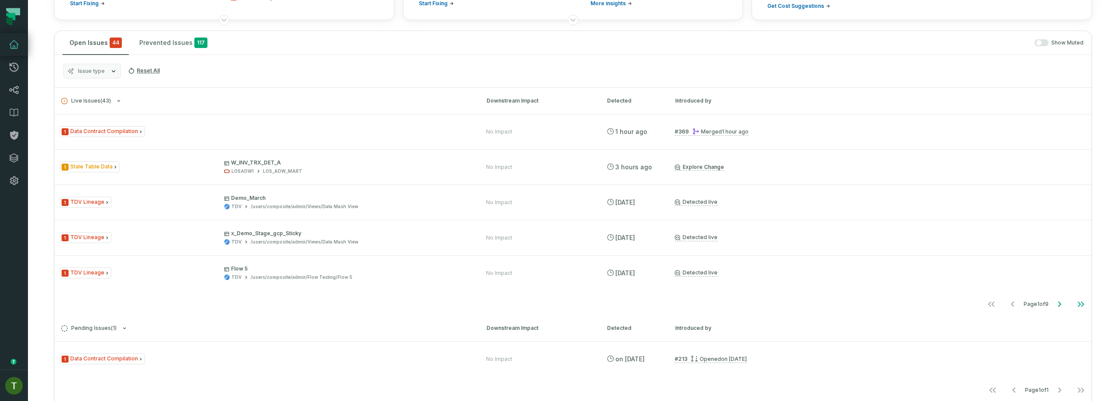
click at [1034, 42] on button "button" at bounding box center [1041, 42] width 14 height 7
click at [69, 71] on icon "button" at bounding box center [70, 71] width 7 height 7
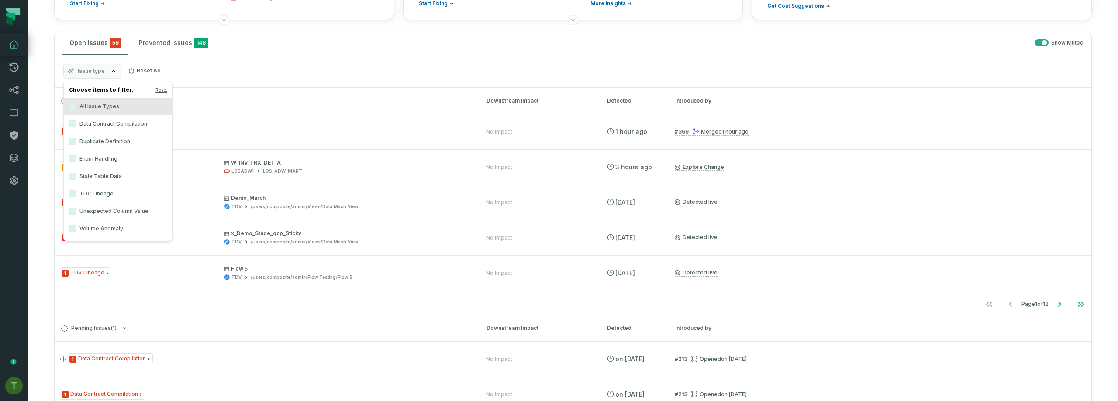
click at [117, 127] on label "Data Contract Compilation" at bounding box center [118, 123] width 108 height 17
click at [76, 127] on button "Data Contract Compilation" at bounding box center [72, 123] width 7 height 7
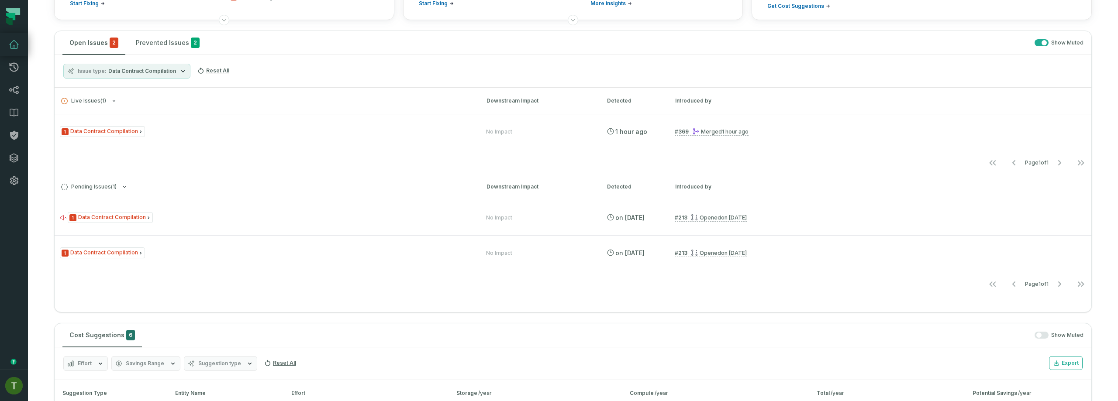
click at [264, 107] on h3 "Live Issues ( 1 ) Downstream Impact Detected Introduced by" at bounding box center [573, 101] width 1036 height 26
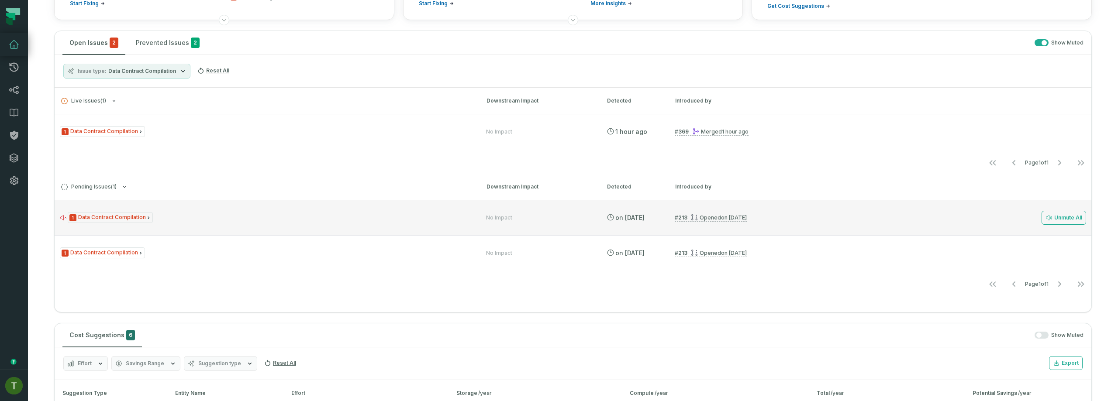
click at [304, 228] on div "1 Data Contract Compilation No Impact [DATE] 12:52:58 AM # 213 Opened [DATE] 10…" at bounding box center [573, 217] width 1036 height 35
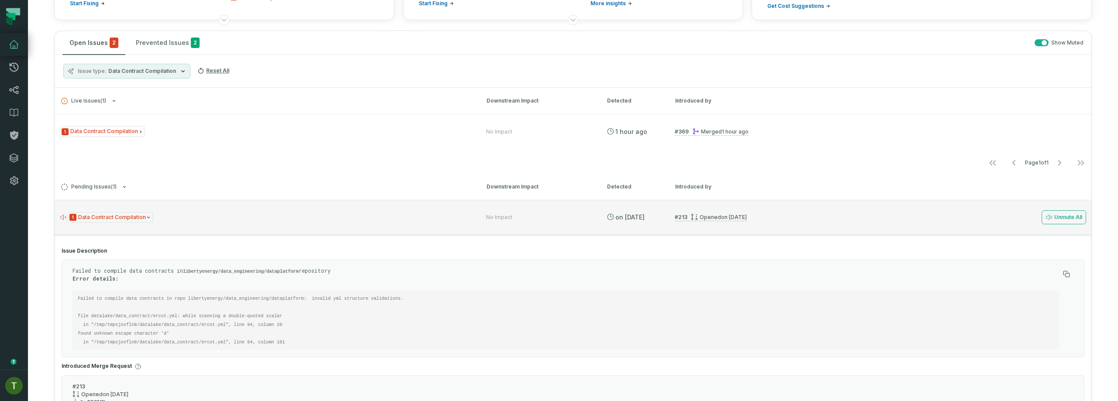
click at [304, 228] on div "1 Data Contract Compilation No Impact [DATE] 12:52:58 AM # 213 Opened [DATE] 10…" at bounding box center [573, 217] width 1036 height 35
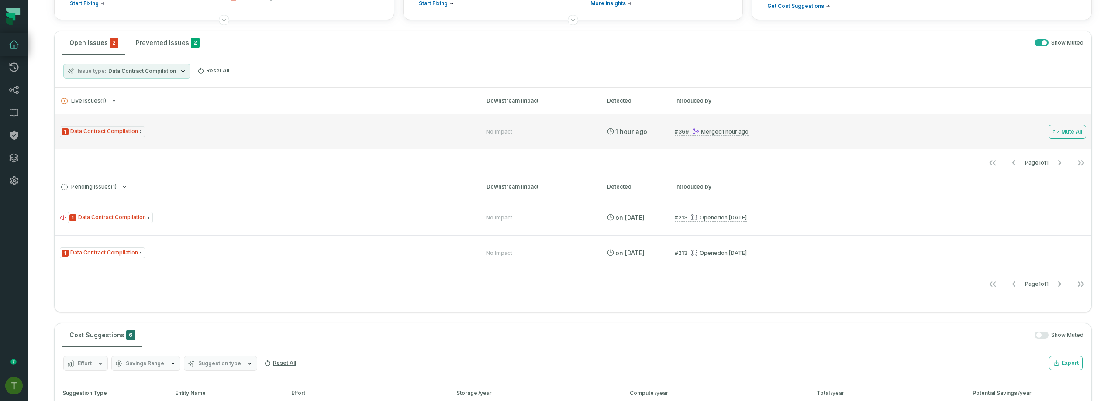
click at [276, 131] on div "1 Data Contract Compilation" at bounding box center [265, 131] width 410 height 11
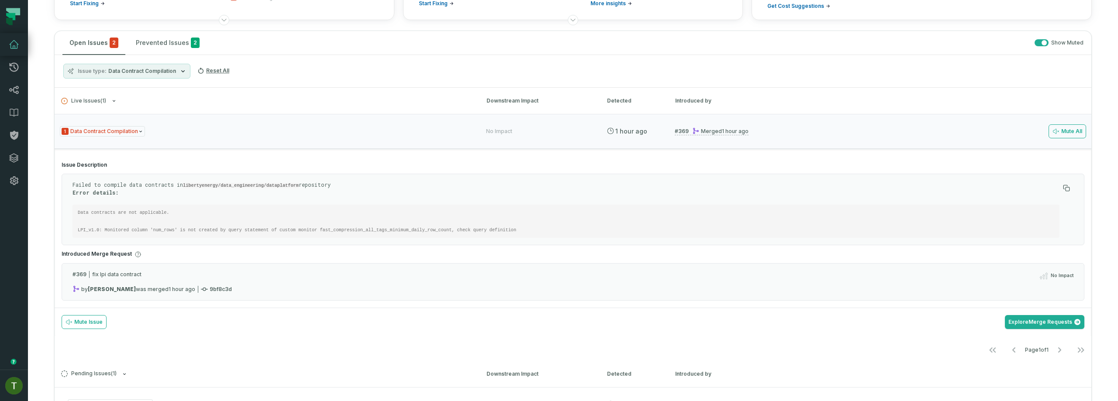
click at [167, 229] on code "Data contracts are not applicable. LPI_v1.0: Monitored column 'num_rows' is not…" at bounding box center [297, 221] width 438 height 23
copy div "LPI_v1.0: Monitored column 'num_rows' is not created by query statement of cust…"
